Goal: Transaction & Acquisition: Subscribe to service/newsletter

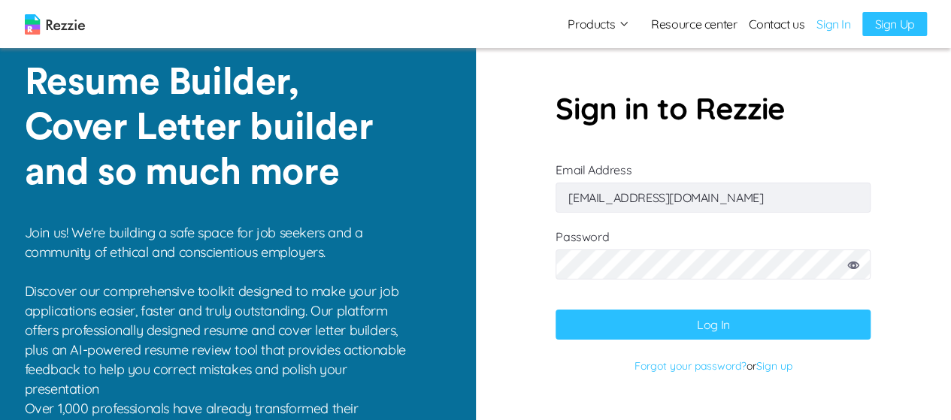
click at [699, 323] on button "Log In" at bounding box center [713, 325] width 315 height 30
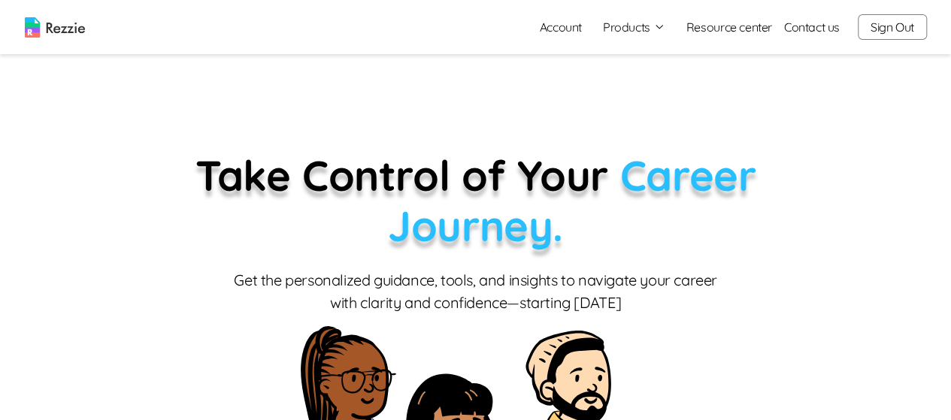
click at [566, 28] on link "Account" at bounding box center [561, 27] width 66 height 30
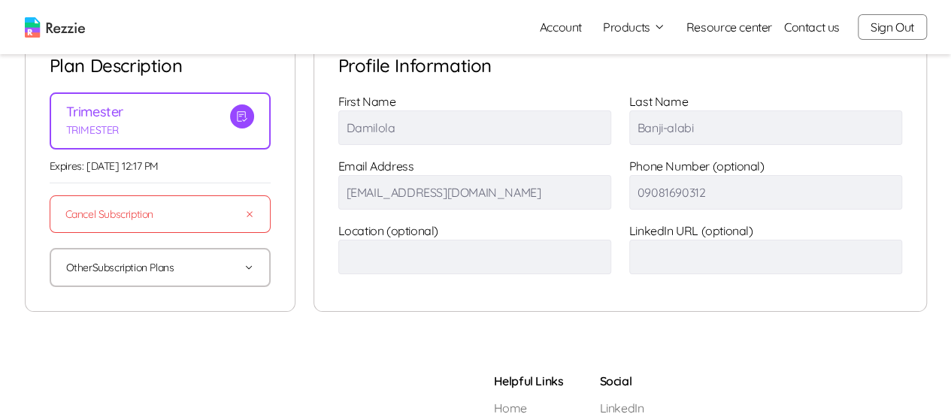
scroll to position [63, 0]
click at [221, 265] on button "Other Subscription Plans" at bounding box center [160, 266] width 188 height 36
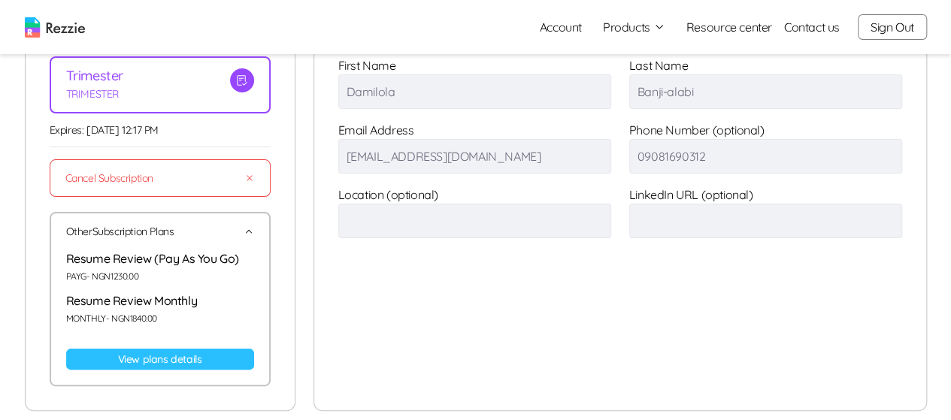
scroll to position [120, 0]
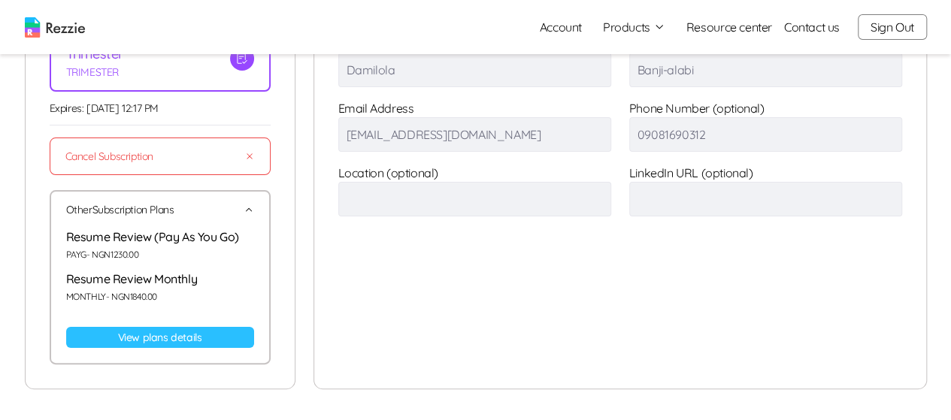
click at [151, 338] on link "View plans details" at bounding box center [160, 337] width 188 height 21
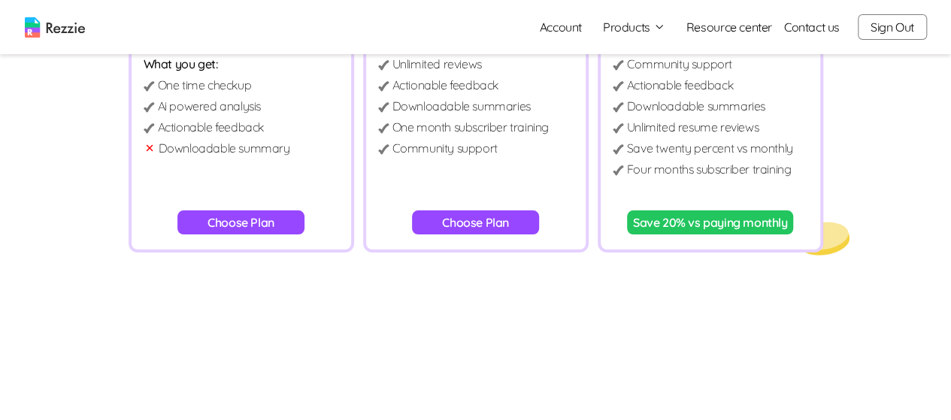
scroll to position [244, 0]
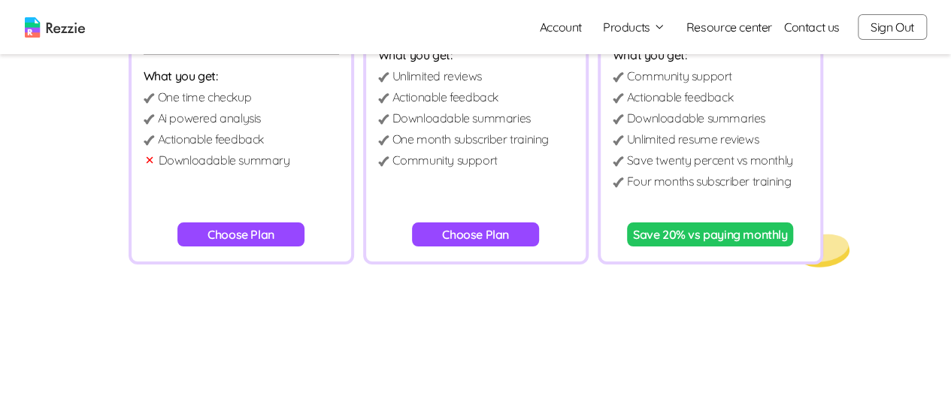
click at [242, 241] on button "Choose Plan" at bounding box center [240, 235] width 127 height 24
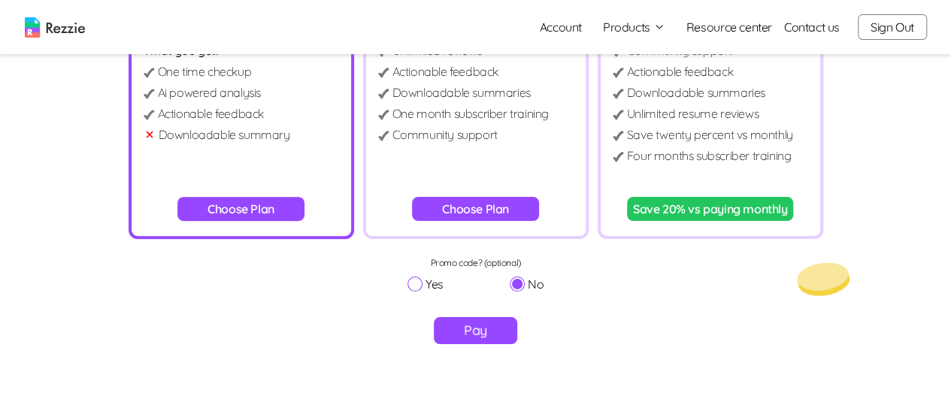
scroll to position [269, 0]
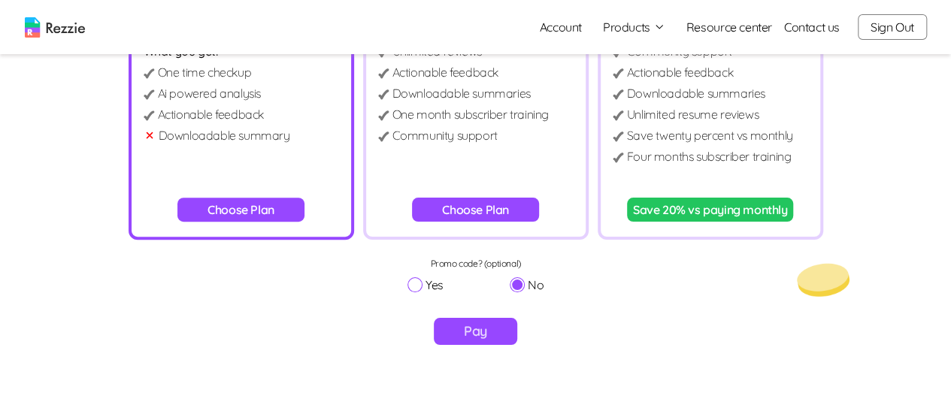
click at [484, 211] on button "Choose Plan" at bounding box center [475, 210] width 127 height 24
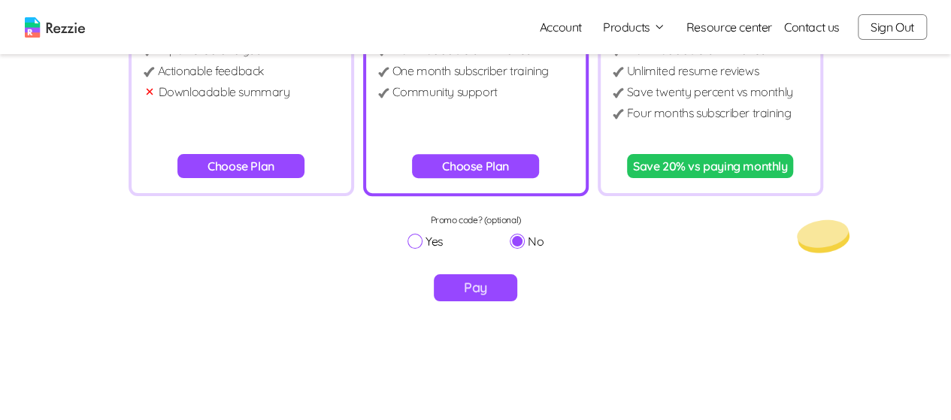
scroll to position [301, 0]
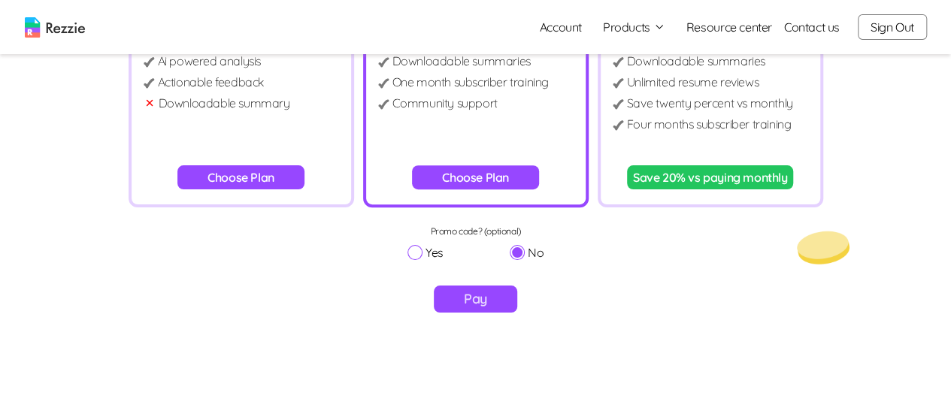
click at [687, 179] on button "Save 20% vs paying monthly" at bounding box center [710, 177] width 167 height 24
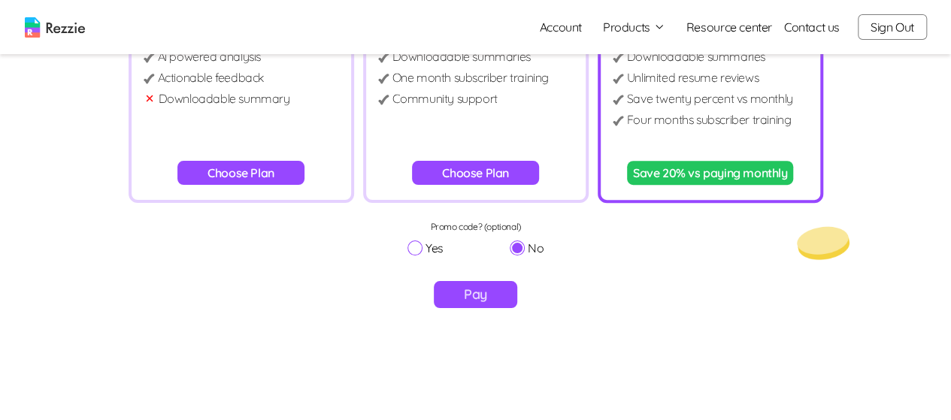
scroll to position [305, 0]
click at [484, 293] on button "Pay" at bounding box center [475, 295] width 83 height 27
click at [490, 176] on button "Choose Plan" at bounding box center [475, 174] width 127 height 24
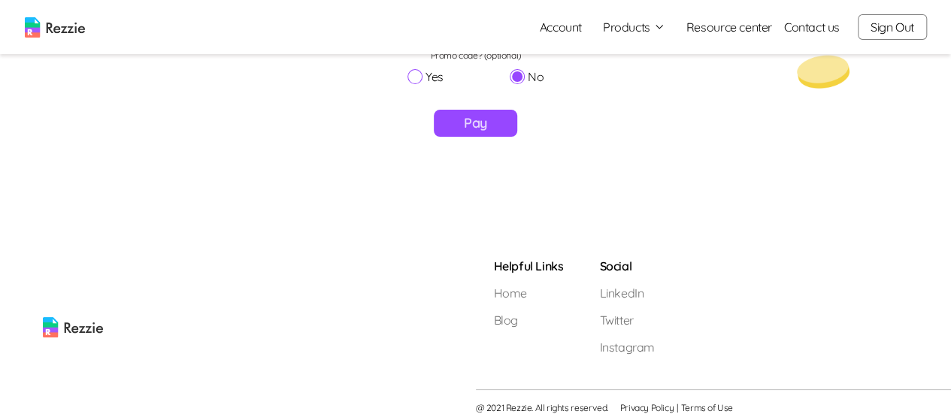
scroll to position [481, 0]
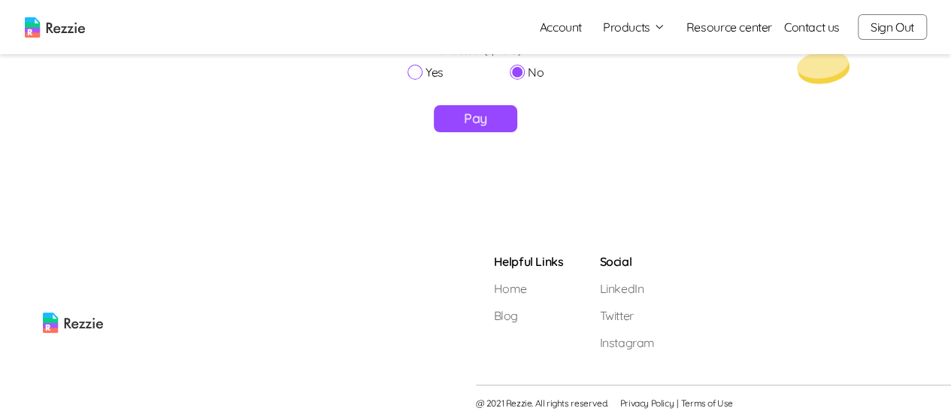
click at [471, 131] on button "Pay" at bounding box center [475, 118] width 83 height 27
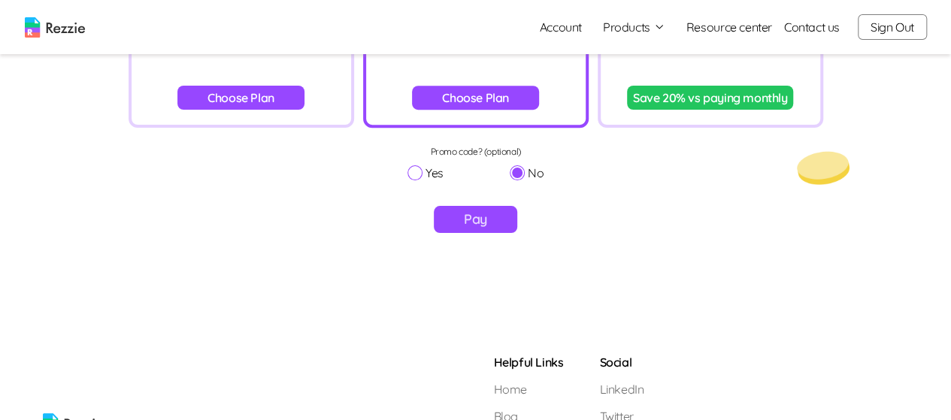
scroll to position [380, 0]
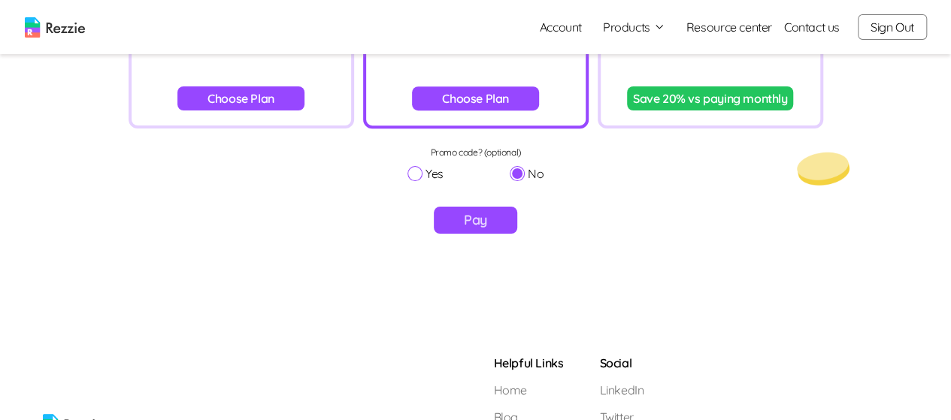
click at [257, 104] on button "Choose Plan" at bounding box center [240, 98] width 127 height 24
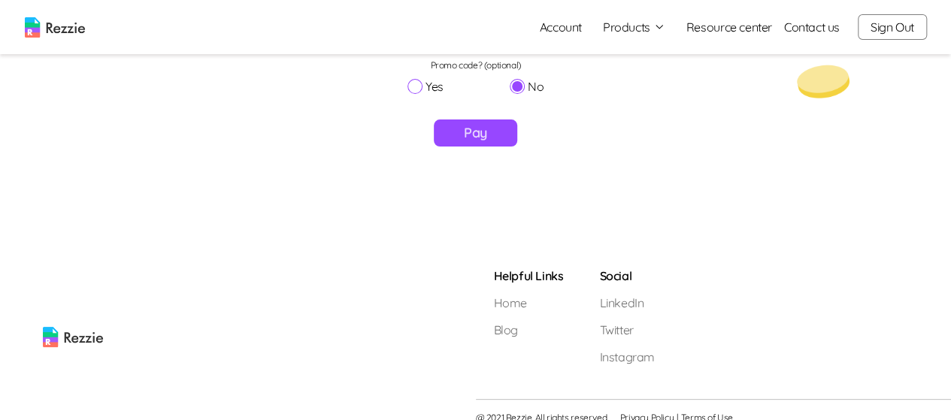
scroll to position [481, 0]
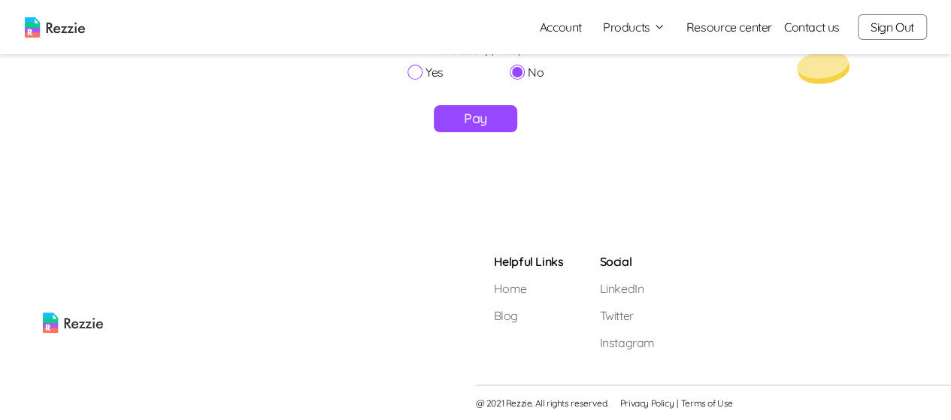
click at [478, 123] on button "Pay" at bounding box center [475, 118] width 83 height 27
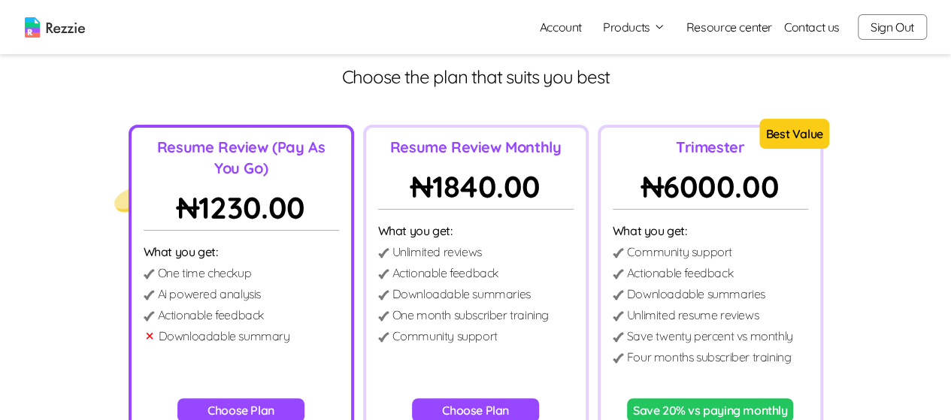
scroll to position [0, 0]
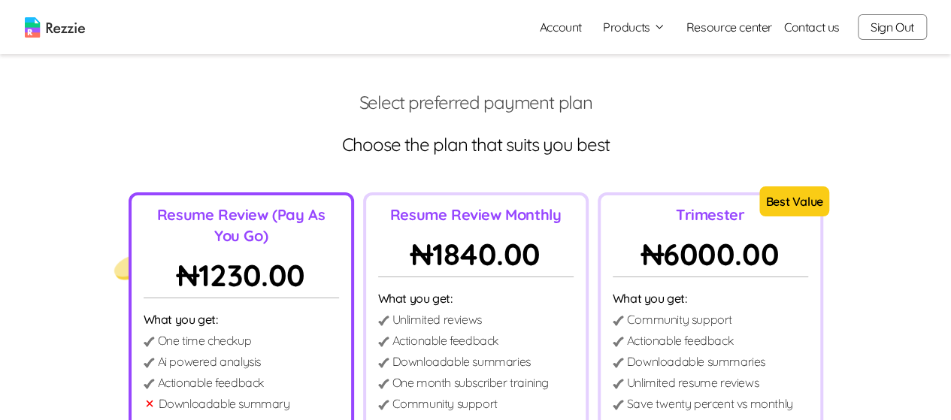
click at [624, 29] on button "Products" at bounding box center [634, 27] width 62 height 18
click at [628, 92] on link "AI Resume Review" at bounding box center [651, 86] width 184 height 30
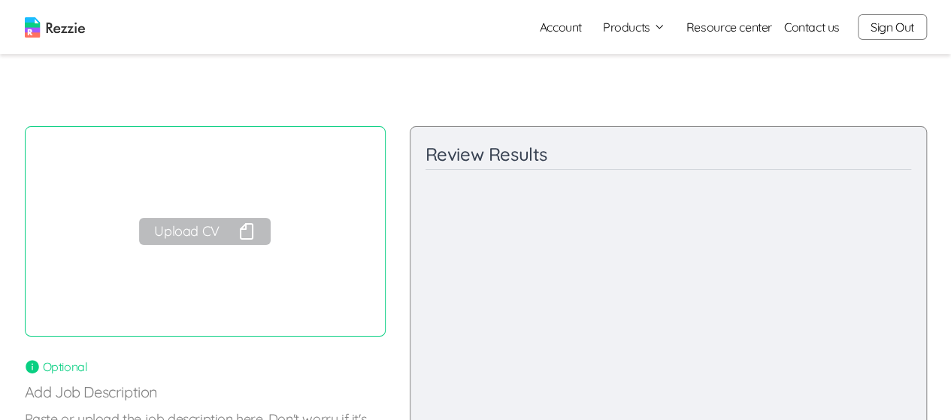
click at [196, 230] on button "Upload CV" at bounding box center [204, 231] width 131 height 27
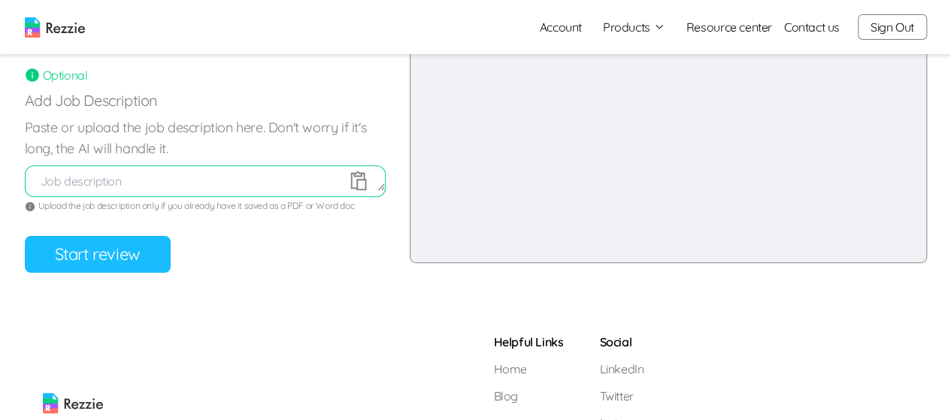
scroll to position [281, 0]
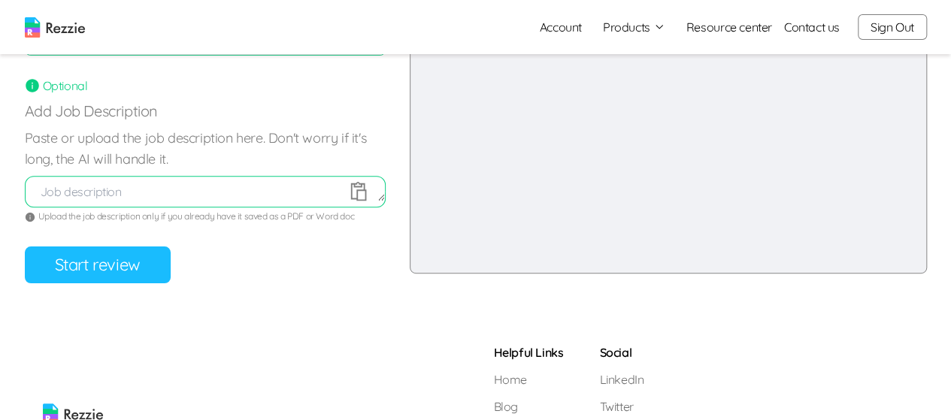
click at [80, 272] on button "Start review" at bounding box center [98, 265] width 146 height 37
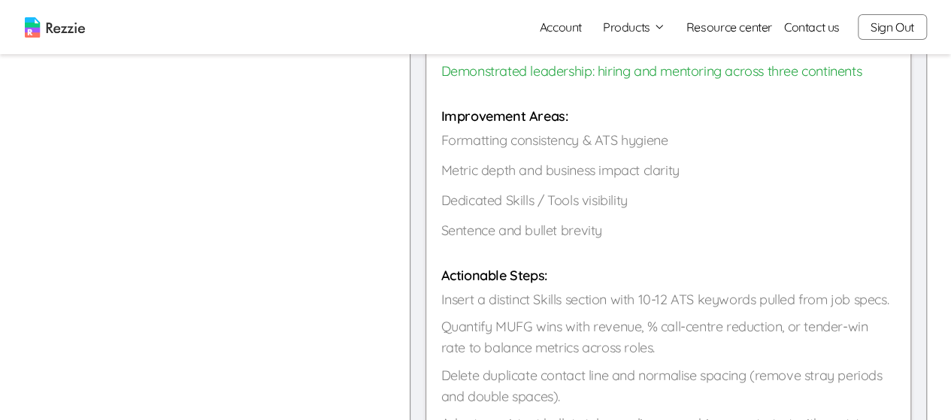
scroll to position [1051, 0]
click at [898, 30] on button "Sign Out" at bounding box center [892, 27] width 69 height 26
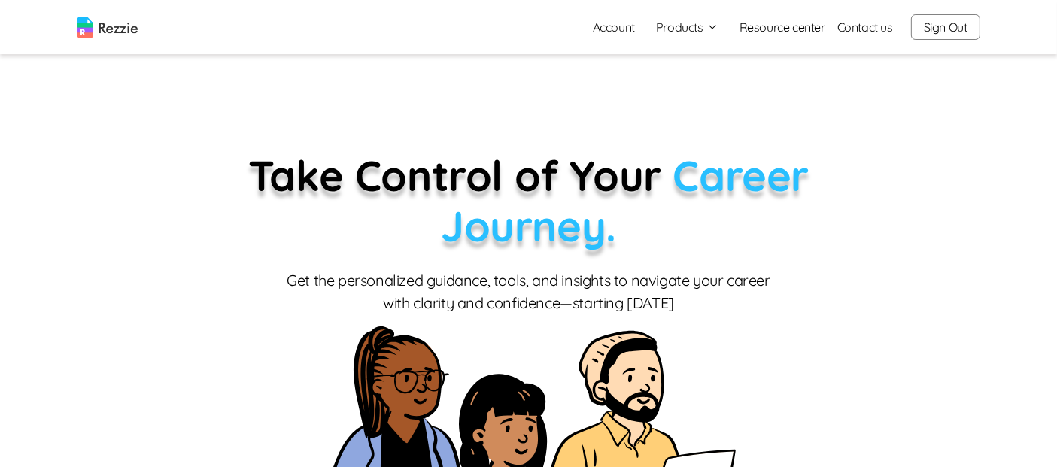
click at [620, 32] on link "Account" at bounding box center [614, 27] width 66 height 30
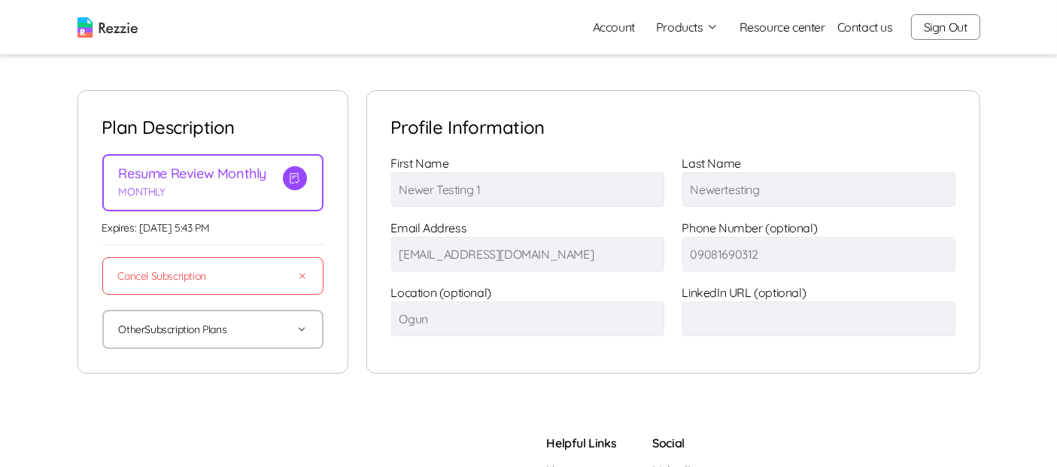
click at [689, 21] on button "Products" at bounding box center [687, 27] width 62 height 18
click at [687, 87] on link "AI Resume Review" at bounding box center [703, 86] width 184 height 30
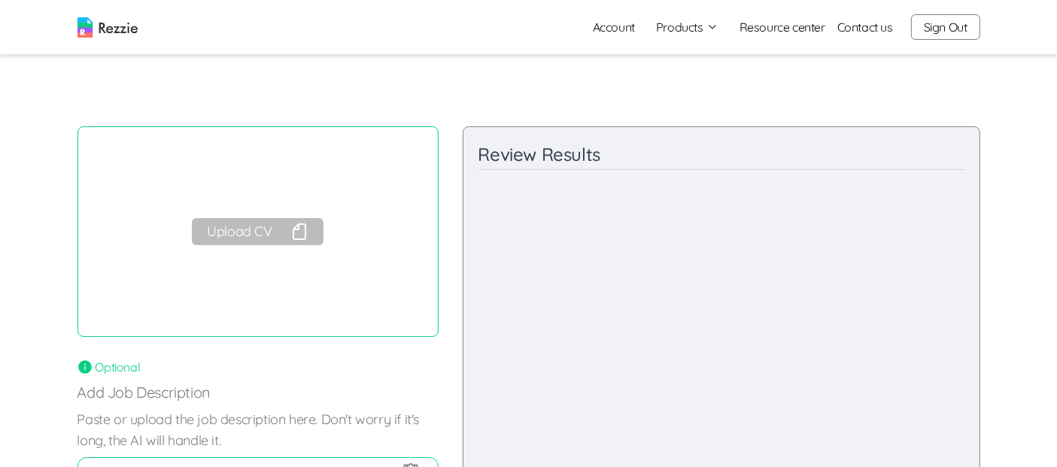
click at [264, 235] on button "Upload CV" at bounding box center [257, 231] width 131 height 27
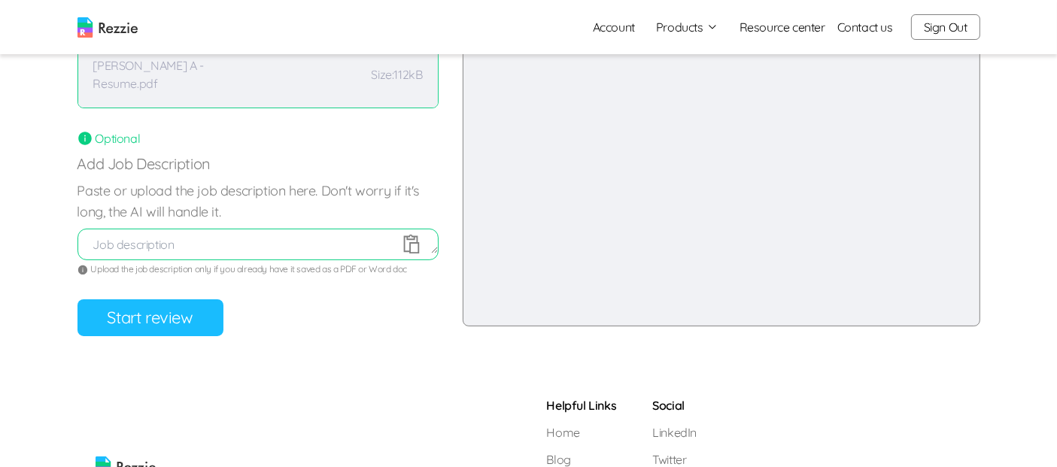
scroll to position [213, 0]
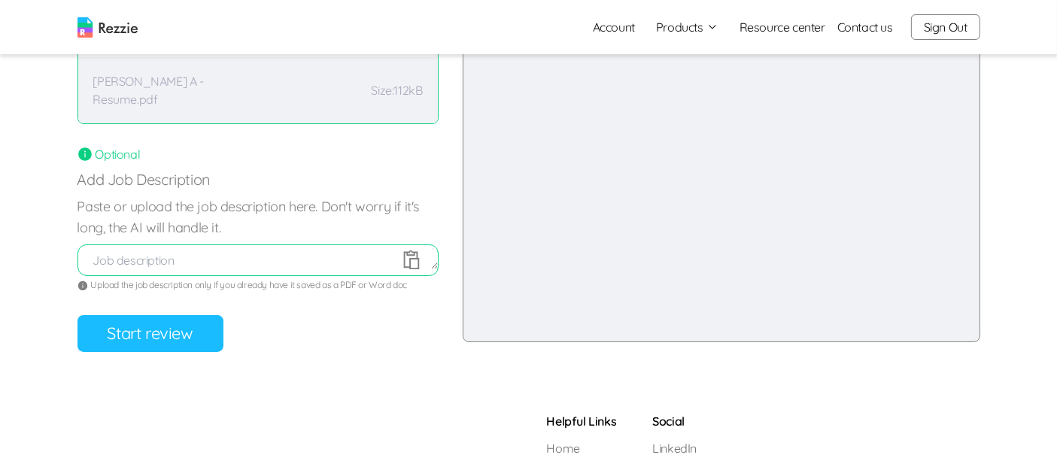
click at [125, 348] on button "Start review" at bounding box center [150, 333] width 146 height 37
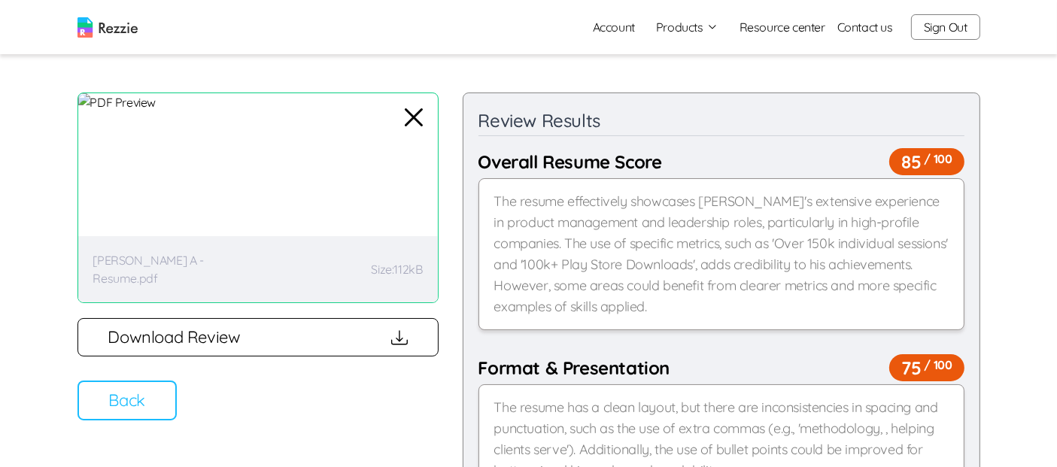
scroll to position [0, 0]
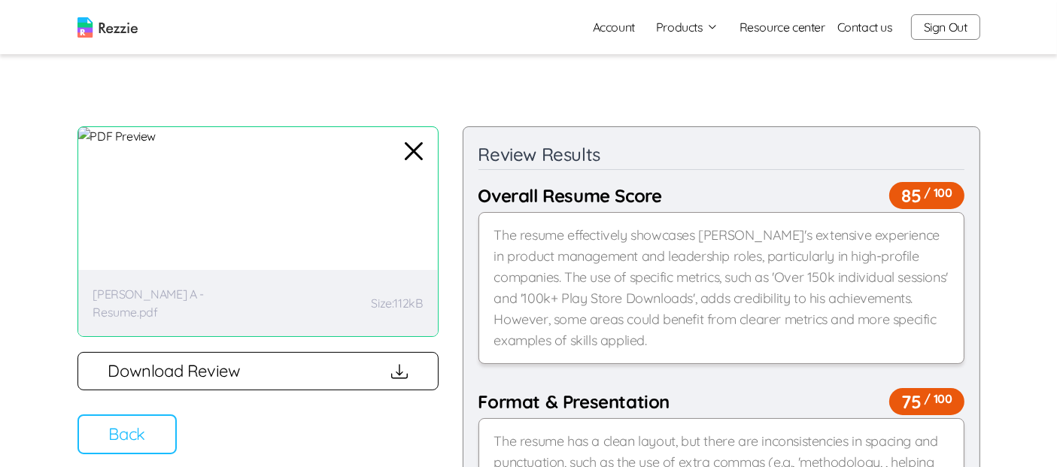
click at [939, 26] on button "Sign Out" at bounding box center [945, 27] width 69 height 26
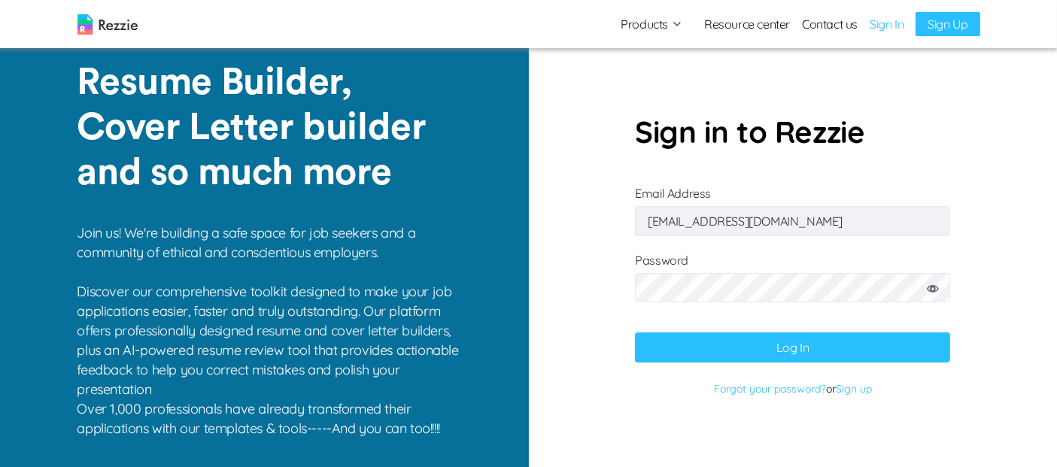
click at [116, 23] on img at bounding box center [107, 24] width 60 height 20
click at [801, 355] on button "Log In" at bounding box center [792, 347] width 315 height 30
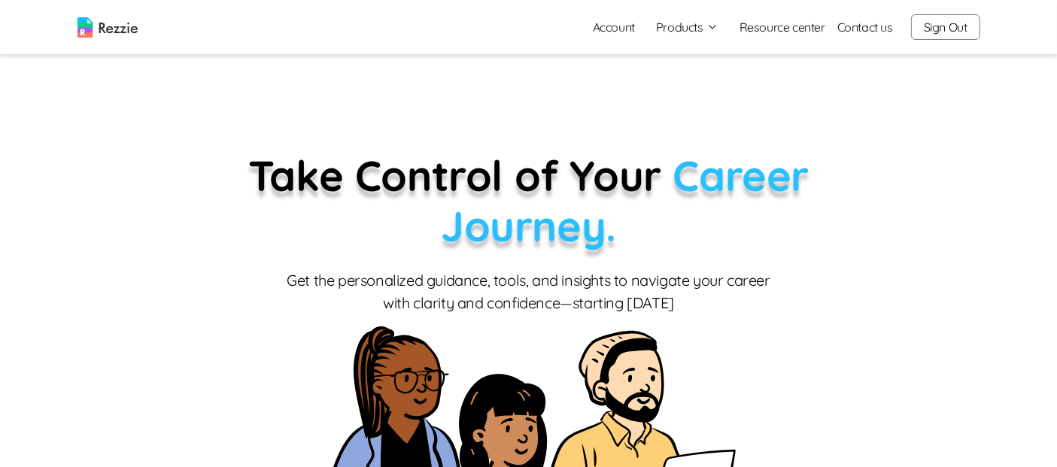
click at [617, 30] on link "Account" at bounding box center [614, 27] width 66 height 30
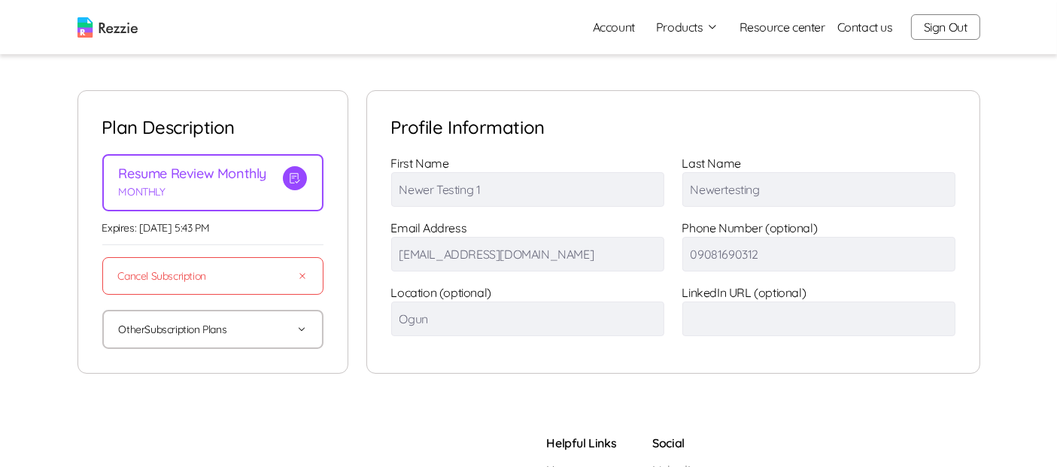
click at [257, 329] on button "Other Subscription Plans" at bounding box center [213, 329] width 188 height 36
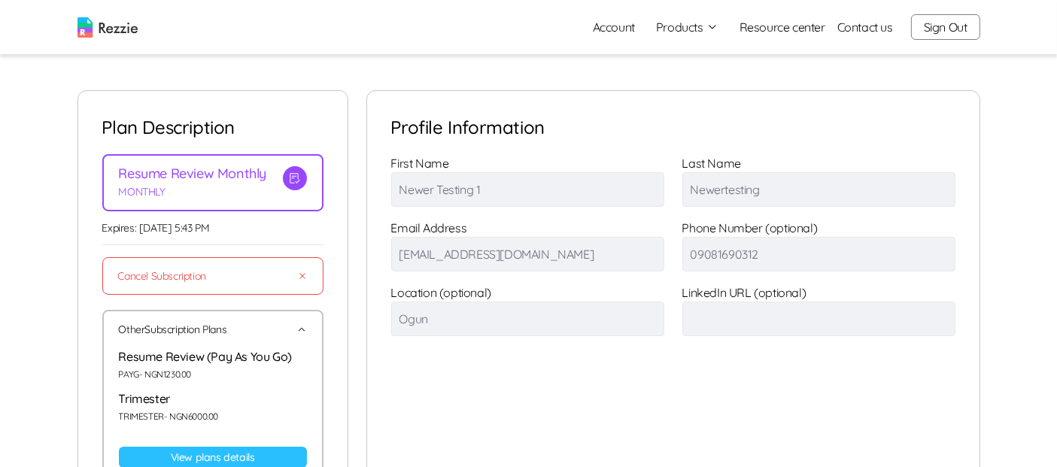
click at [223, 454] on link "View plans details" at bounding box center [213, 457] width 188 height 21
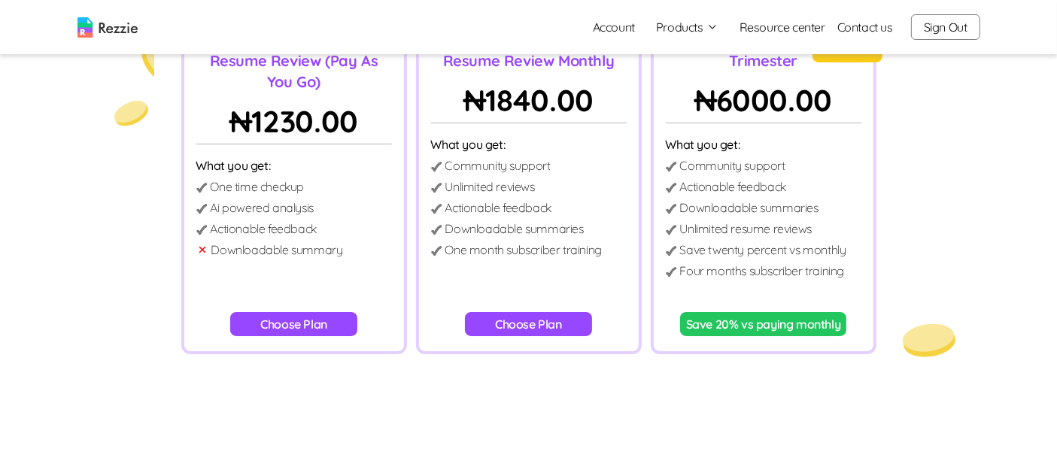
scroll to position [155, 0]
click at [291, 324] on button "Choose Plan" at bounding box center [293, 323] width 127 height 24
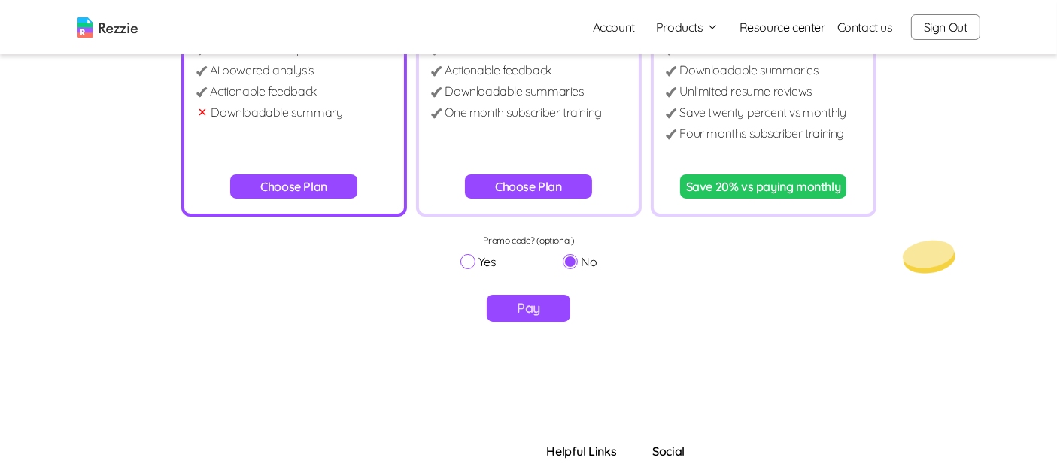
scroll to position [250, 0]
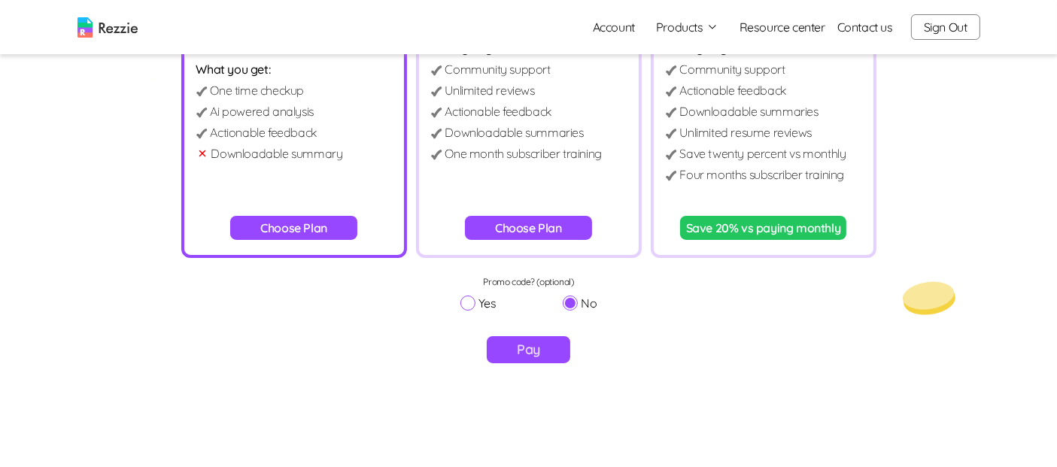
click at [548, 227] on button "Choose Plan" at bounding box center [528, 228] width 127 height 24
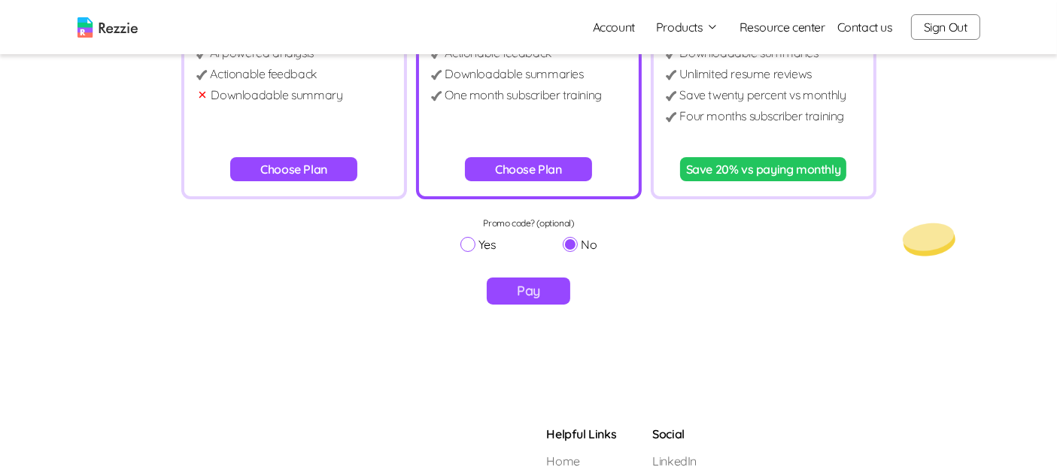
scroll to position [290, 0]
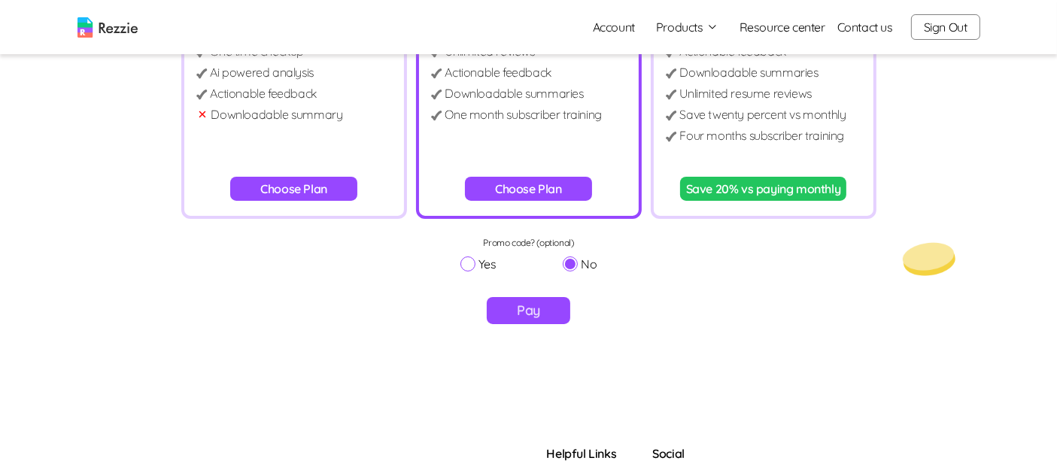
click at [763, 190] on button "Save 20% vs paying monthly" at bounding box center [763, 189] width 167 height 24
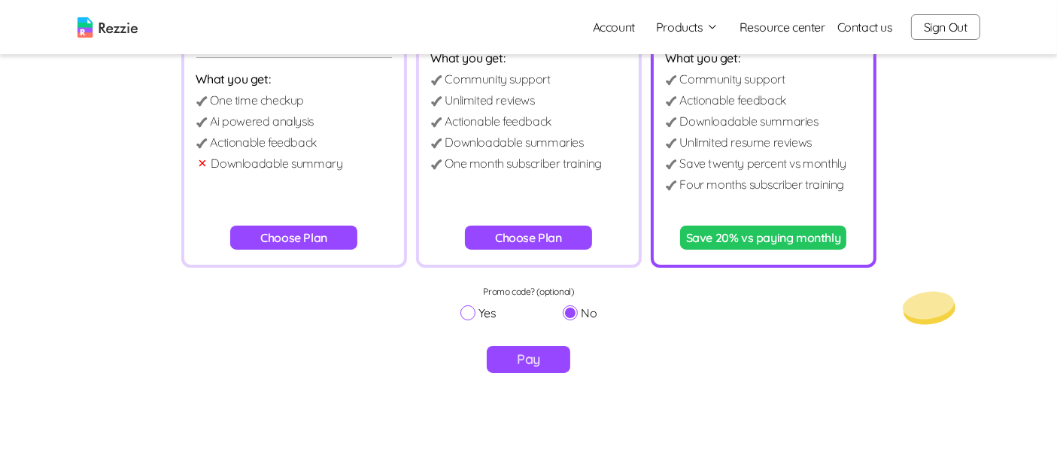
scroll to position [241, 0]
click at [561, 240] on button "Choose Plan" at bounding box center [528, 238] width 127 height 24
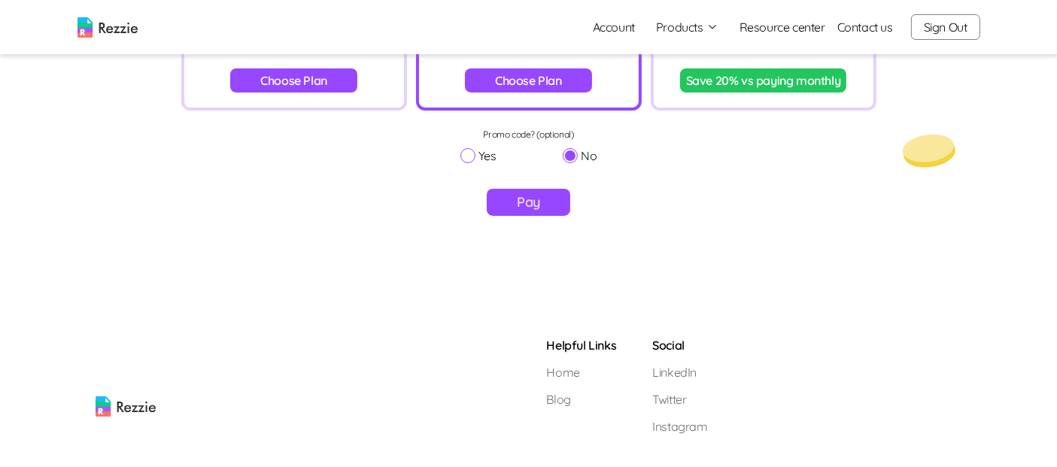
scroll to position [279, 0]
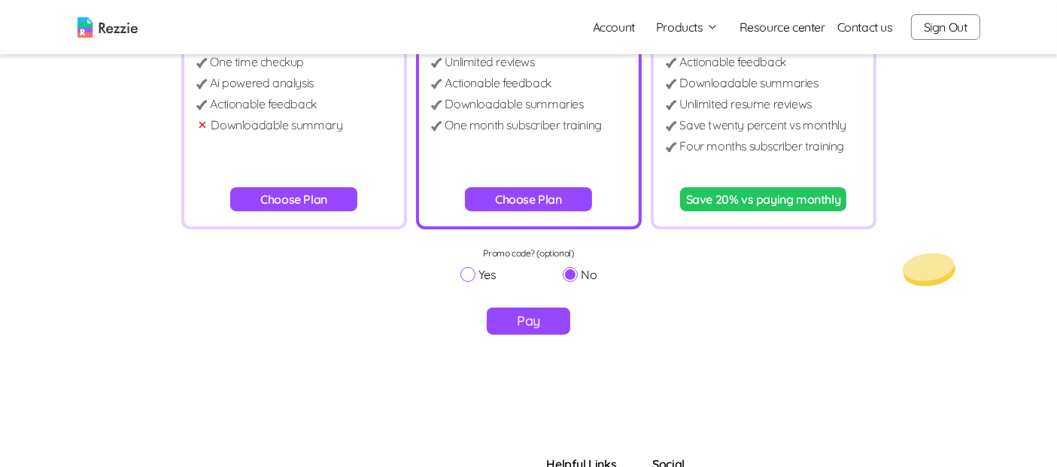
click at [314, 204] on button "Choose Plan" at bounding box center [293, 199] width 127 height 24
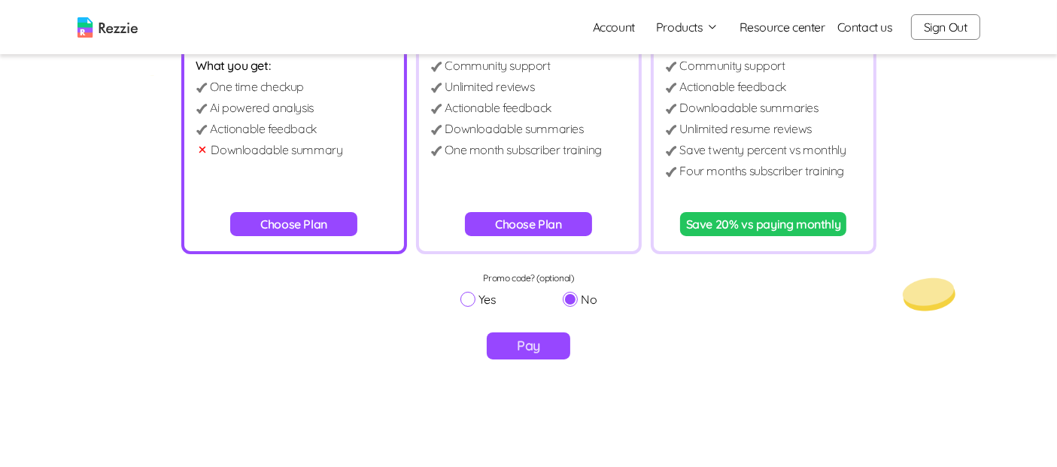
scroll to position [250, 0]
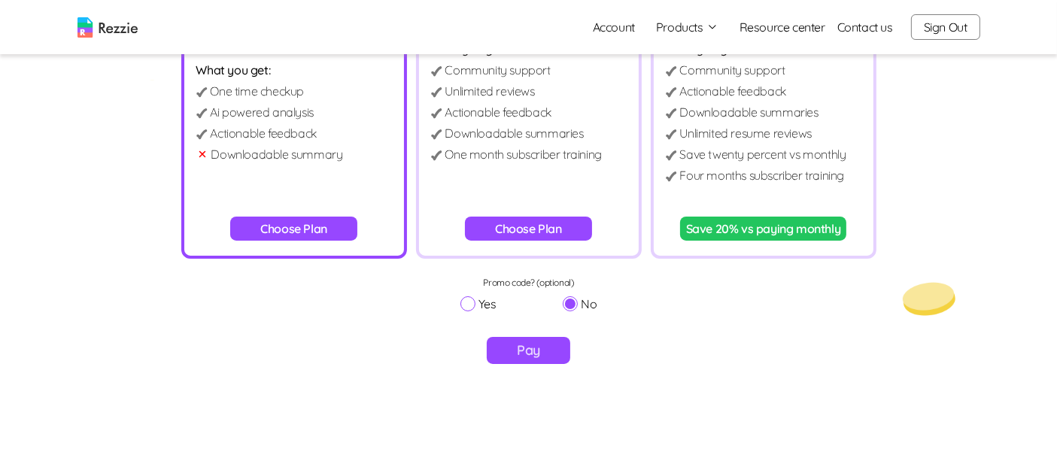
click at [536, 359] on button "Pay" at bounding box center [528, 350] width 83 height 27
click at [548, 222] on button "Choose Plan" at bounding box center [528, 229] width 127 height 24
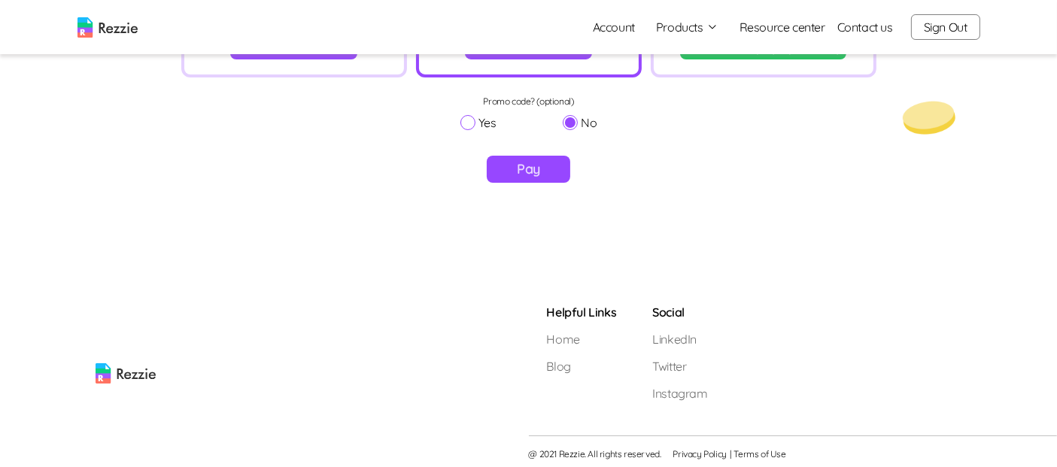
scroll to position [435, 0]
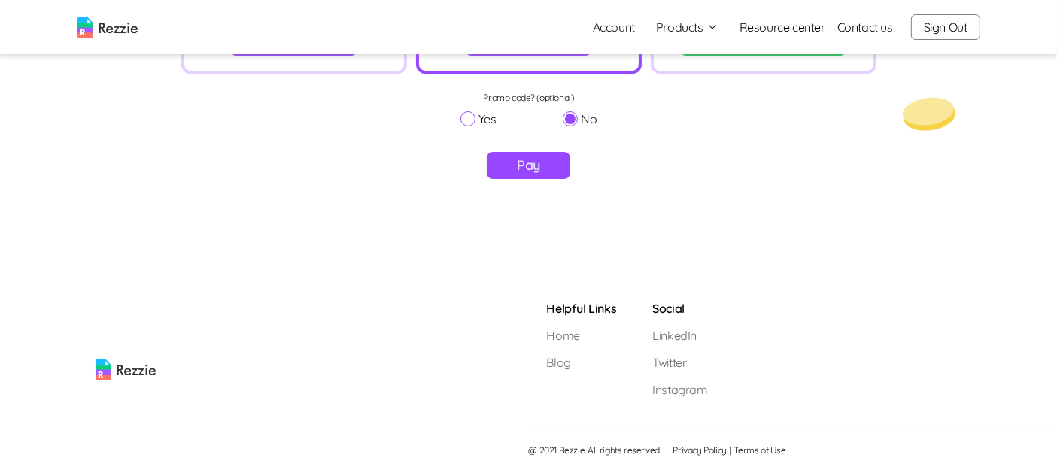
click at [545, 169] on button "Pay" at bounding box center [528, 165] width 83 height 27
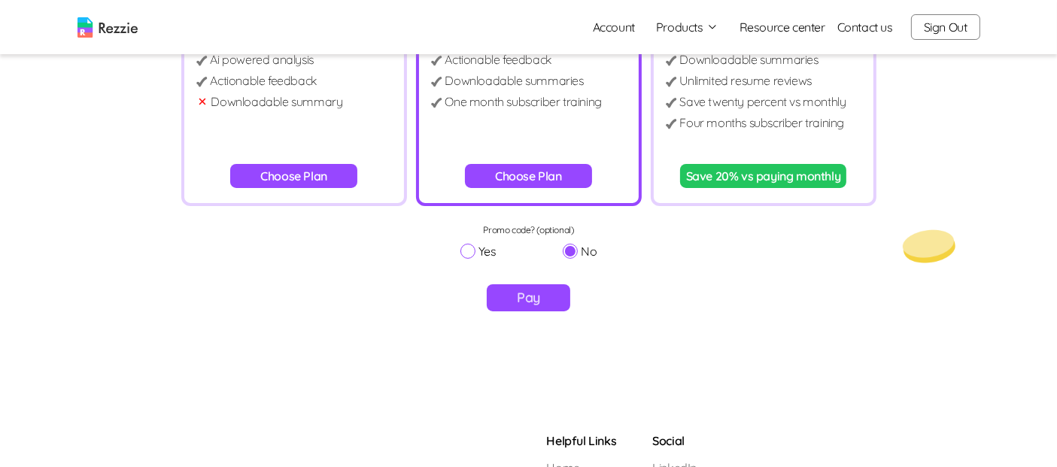
scroll to position [272, 0]
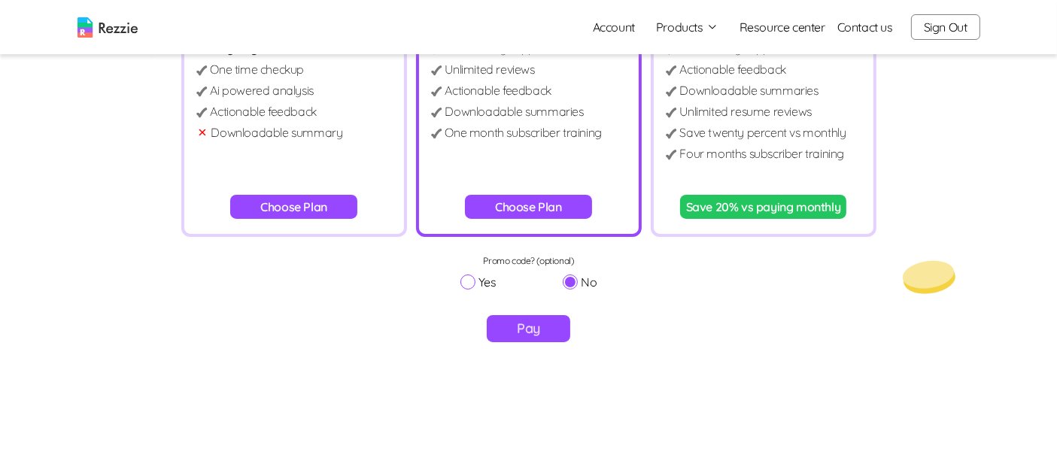
click at [775, 212] on button "Save 20% vs paying monthly" at bounding box center [763, 207] width 167 height 24
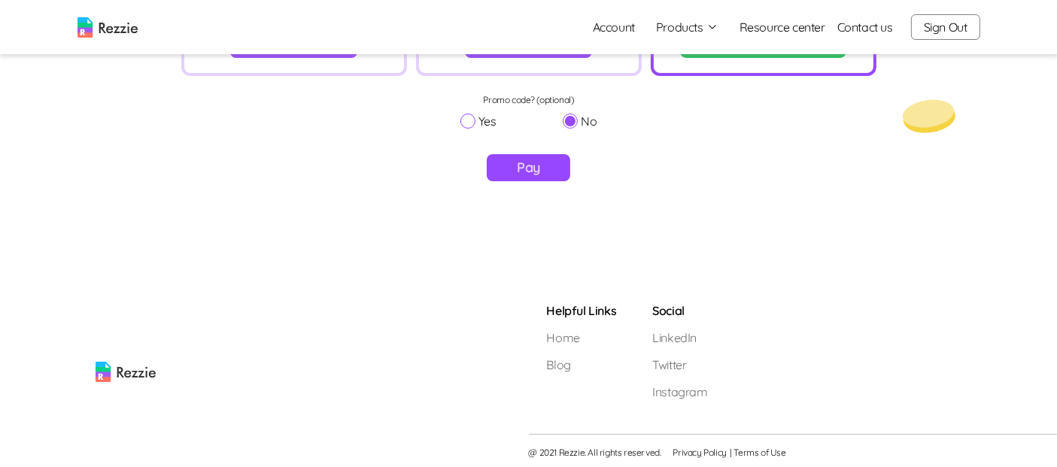
scroll to position [435, 0]
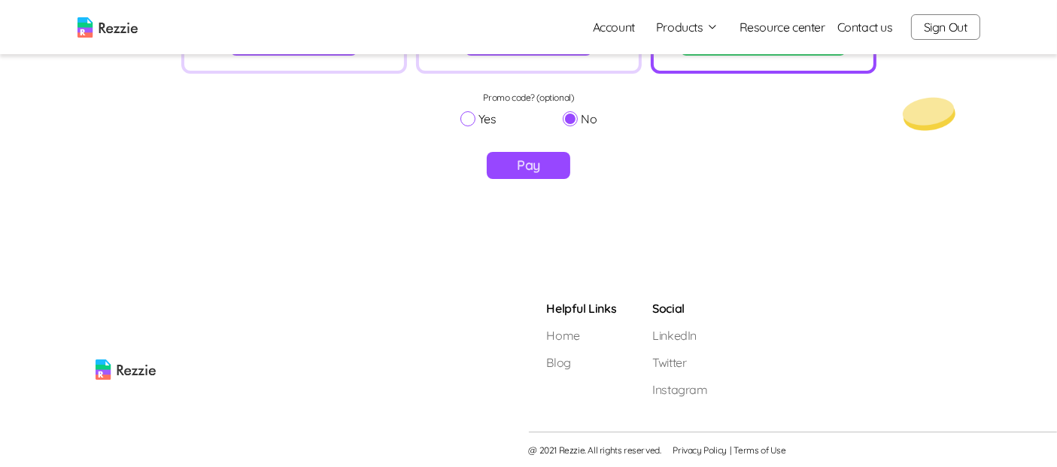
click at [525, 156] on button "Pay" at bounding box center [528, 165] width 83 height 27
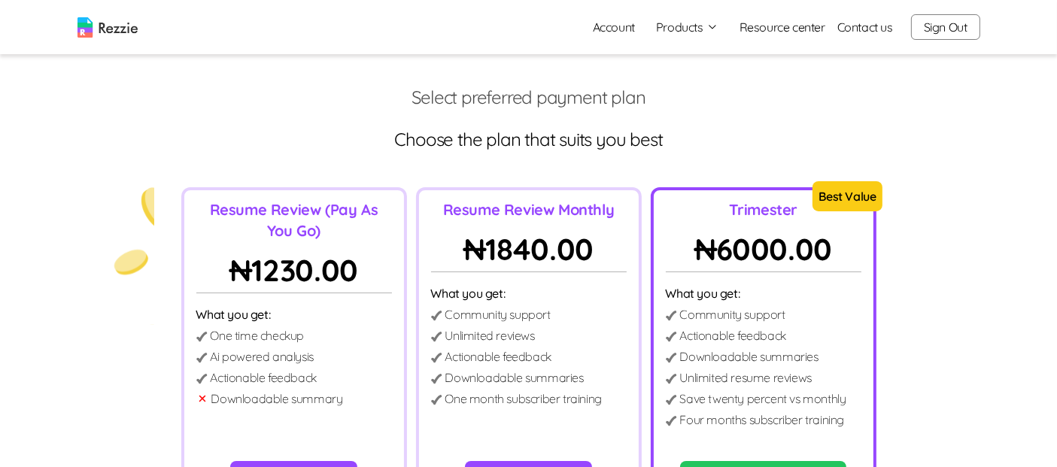
scroll to position [0, 0]
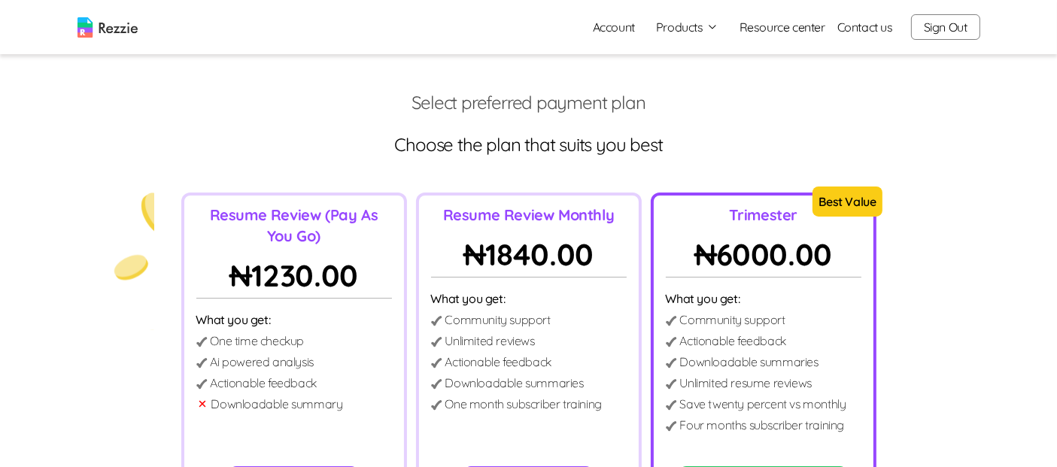
click at [945, 25] on button "Sign Out" at bounding box center [945, 27] width 69 height 26
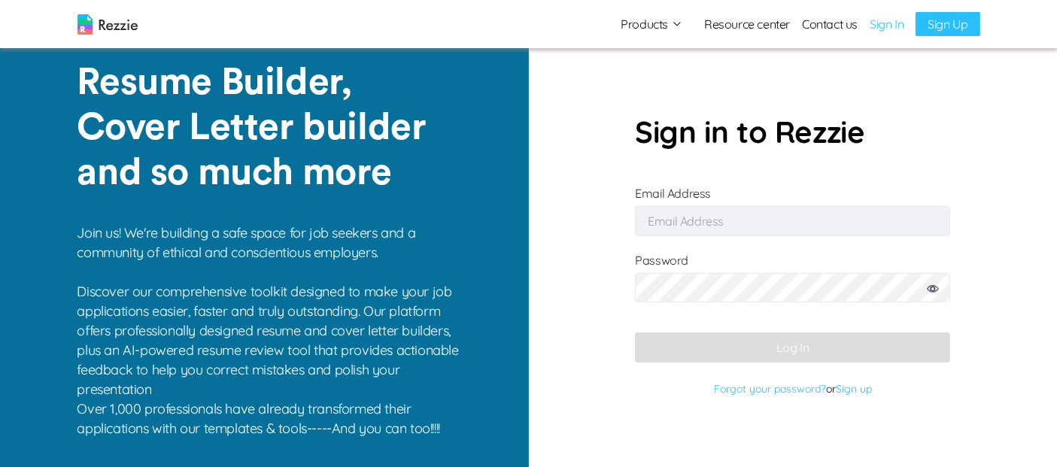
type input "[EMAIL_ADDRESS][DOMAIN_NAME]"
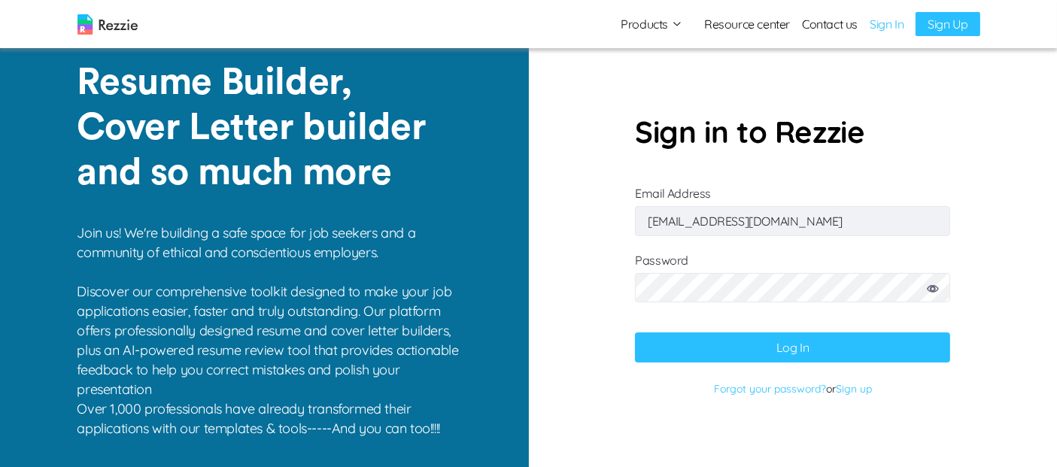
click at [653, 17] on button "Products" at bounding box center [651, 24] width 62 height 18
click at [655, 26] on button "Products" at bounding box center [651, 24] width 62 height 18
click at [123, 31] on img at bounding box center [107, 24] width 60 height 20
